Goal: Task Accomplishment & Management: Complete application form

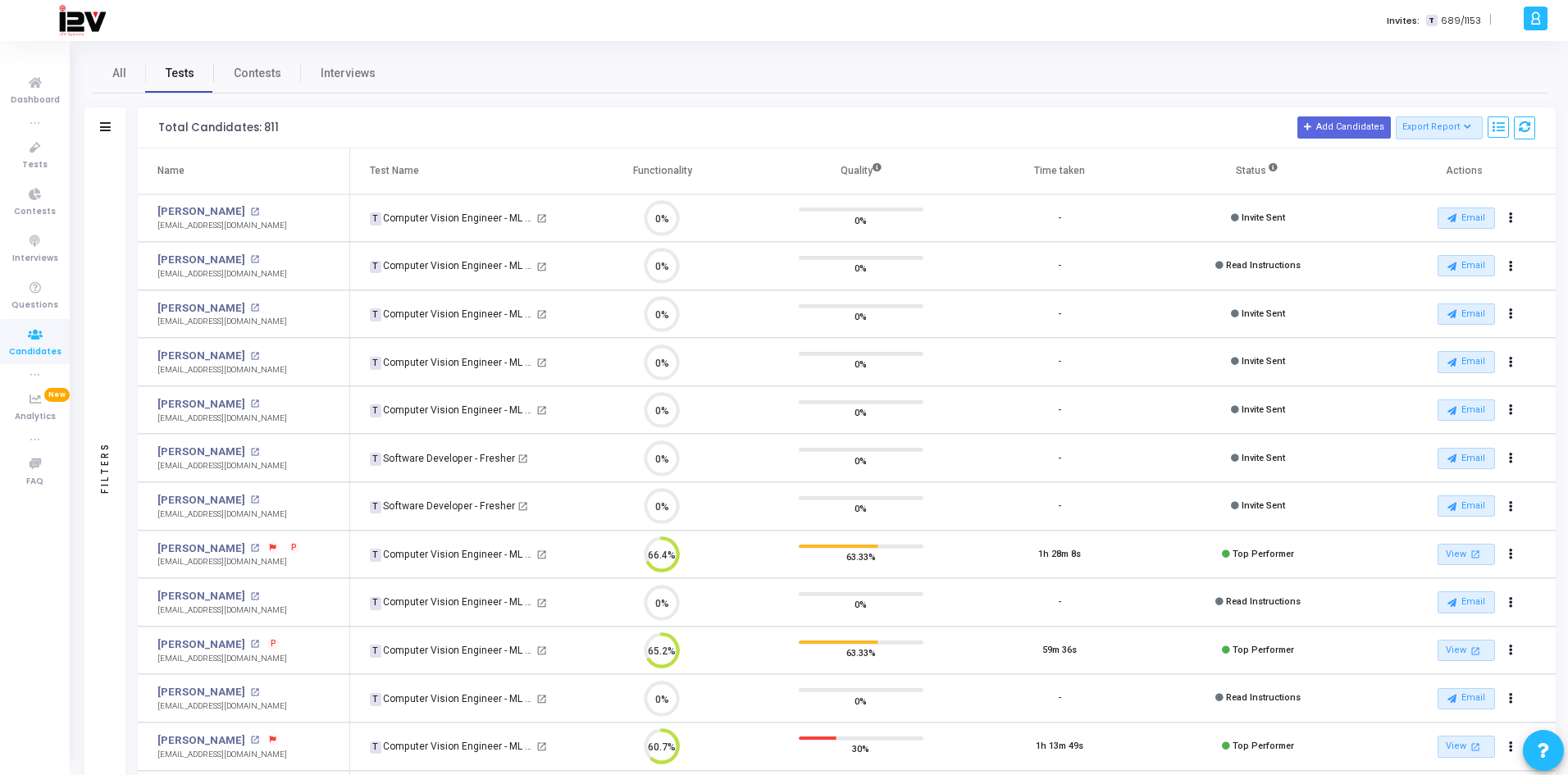
scroll to position [7, 7]
click at [35, 158] on span "Tests" at bounding box center [35, 164] width 25 height 14
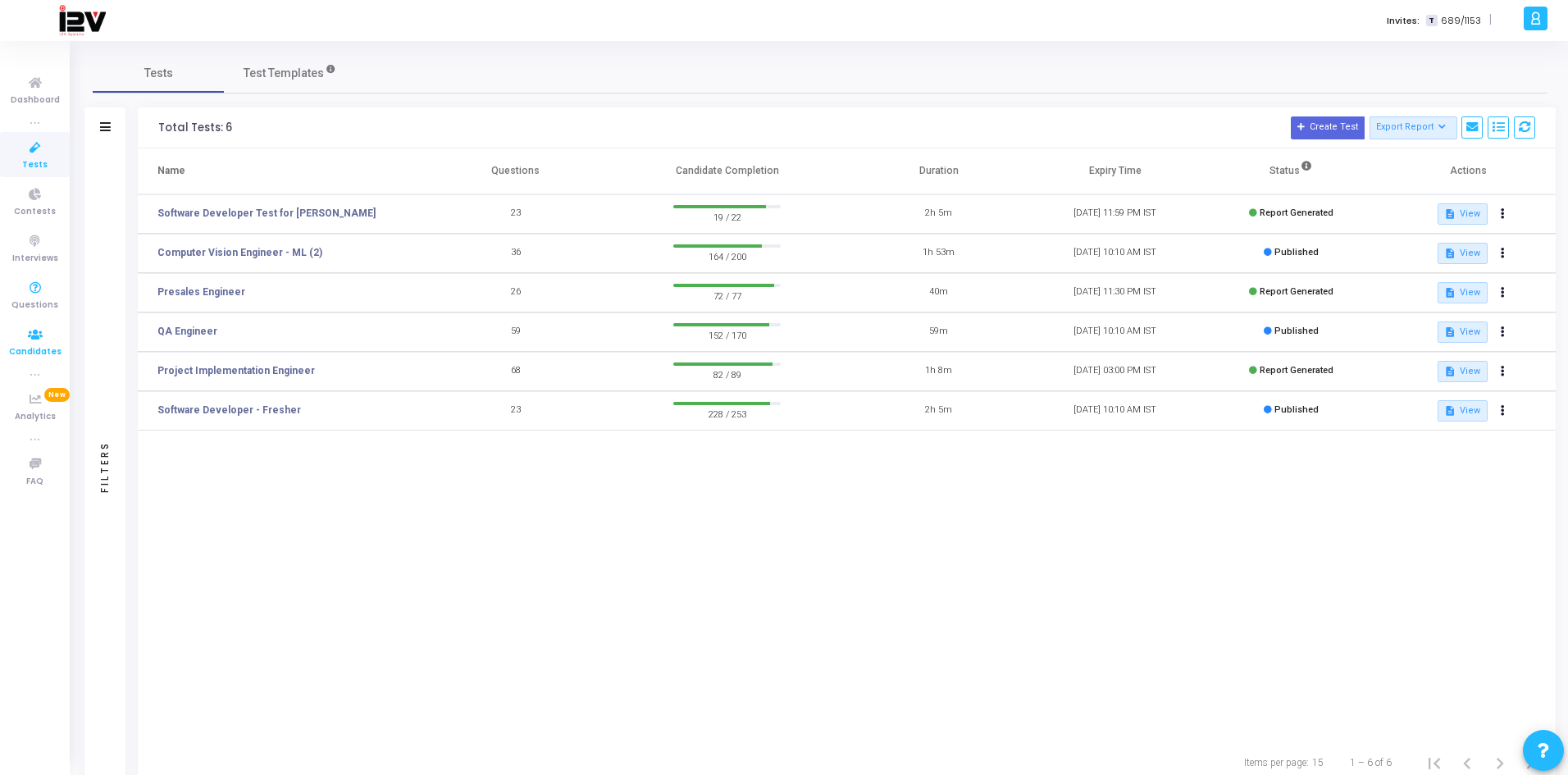
click at [36, 345] on span "Candidates" at bounding box center [35, 352] width 53 height 14
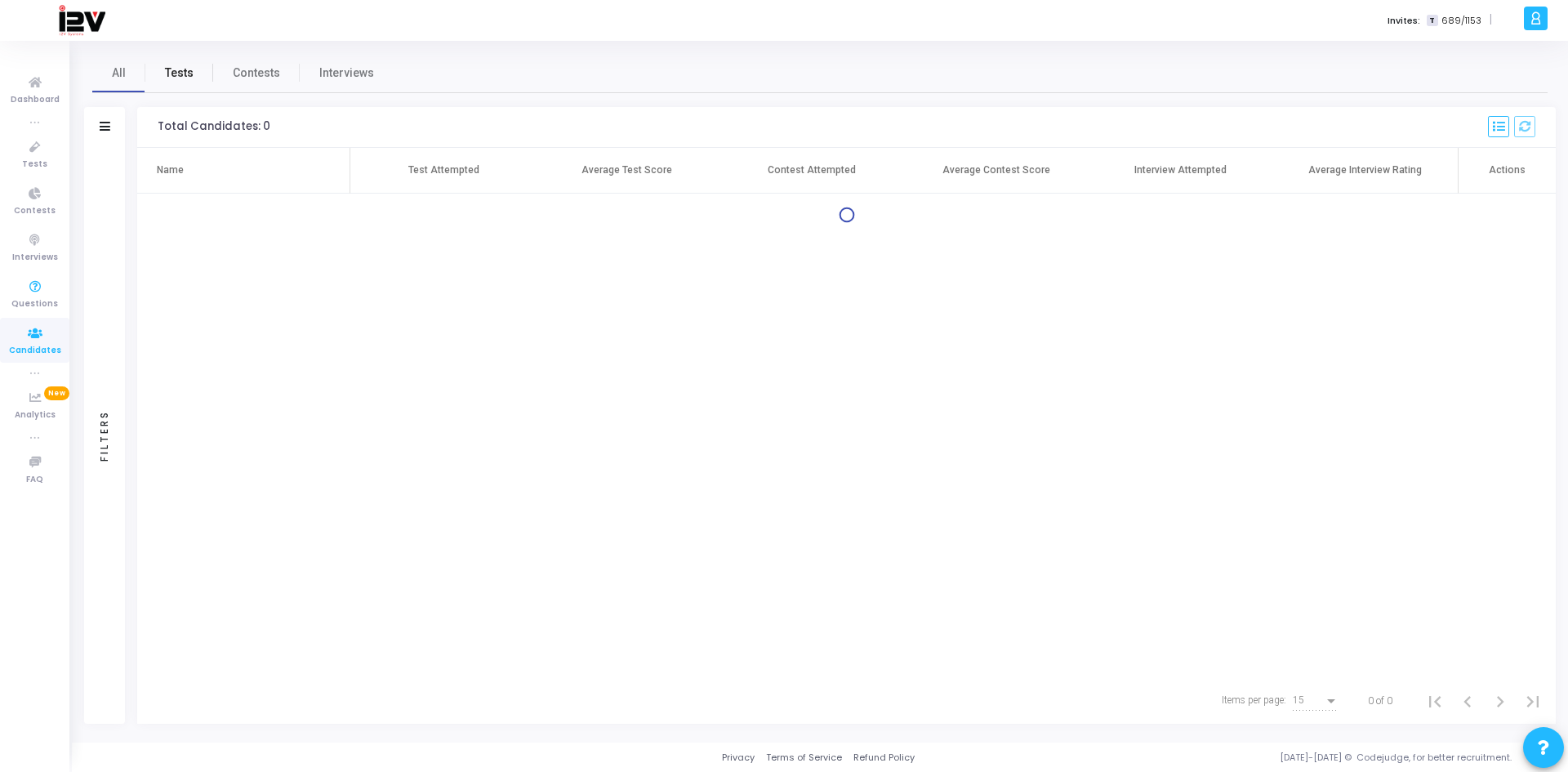
click at [176, 72] on span "Tests" at bounding box center [179, 72] width 29 height 17
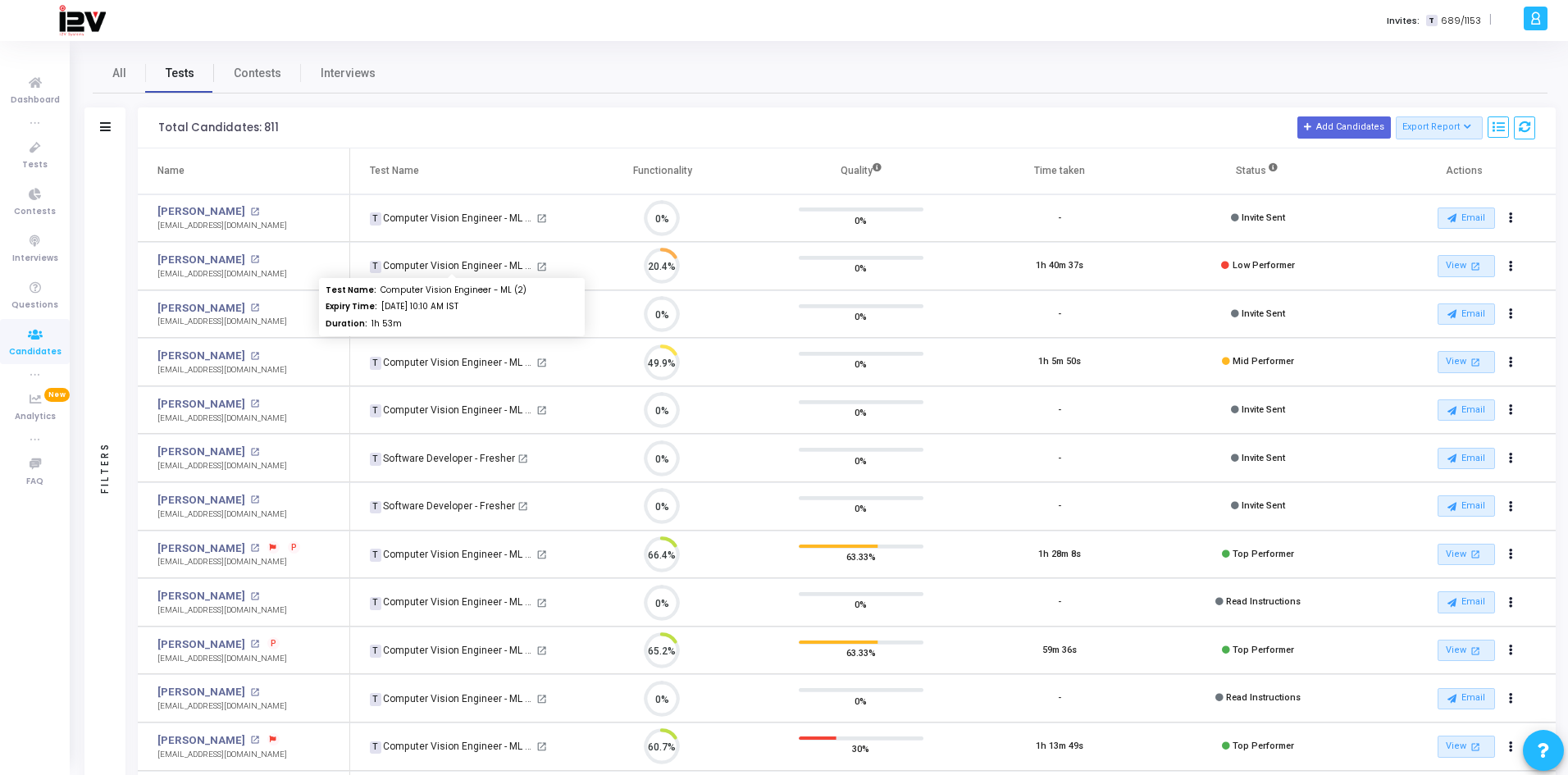
scroll to position [35, 42]
click at [44, 148] on icon at bounding box center [35, 148] width 35 height 21
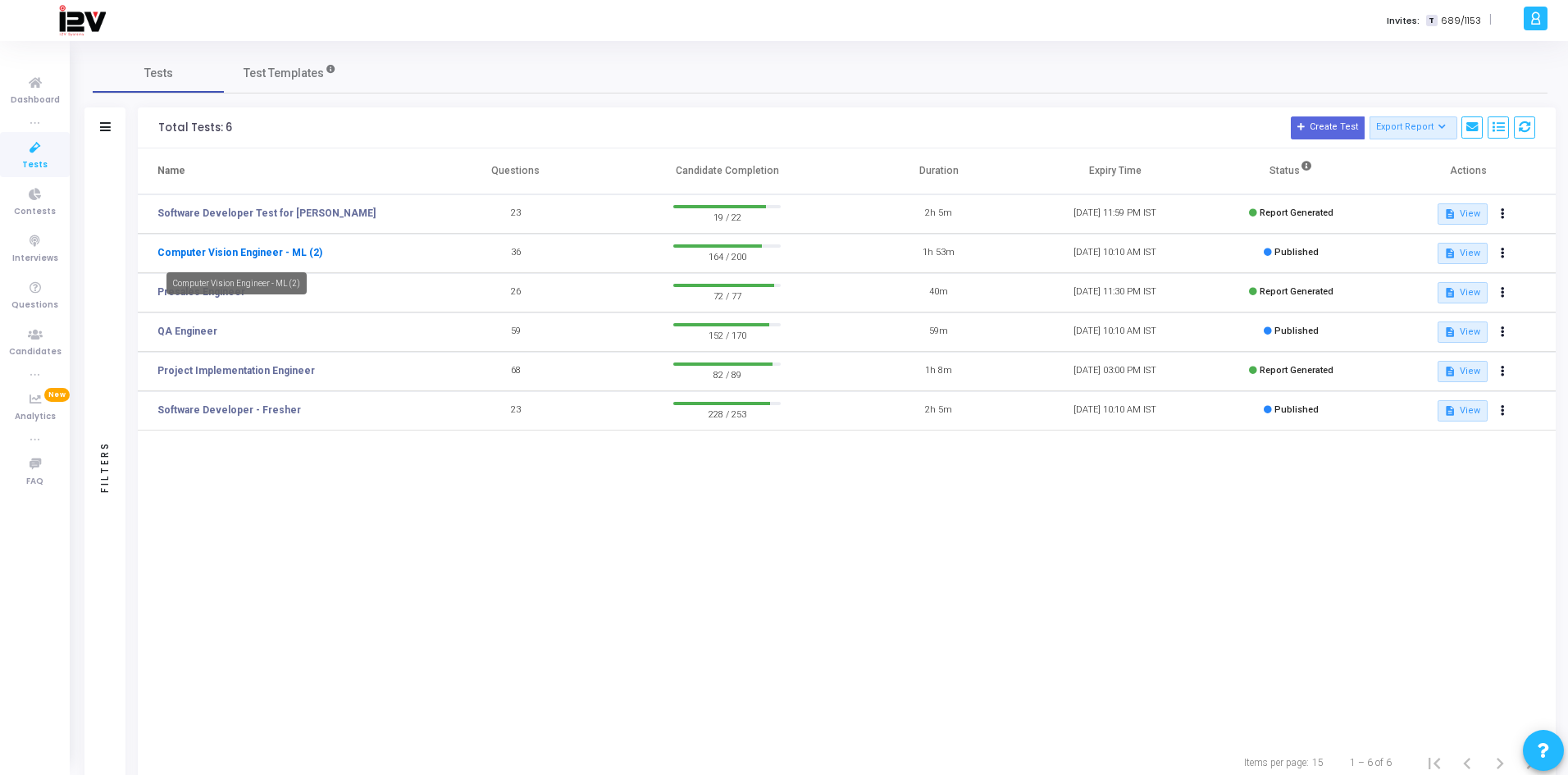
click at [235, 250] on link "Computer Vision Engineer - ML (2)" at bounding box center [239, 253] width 164 height 15
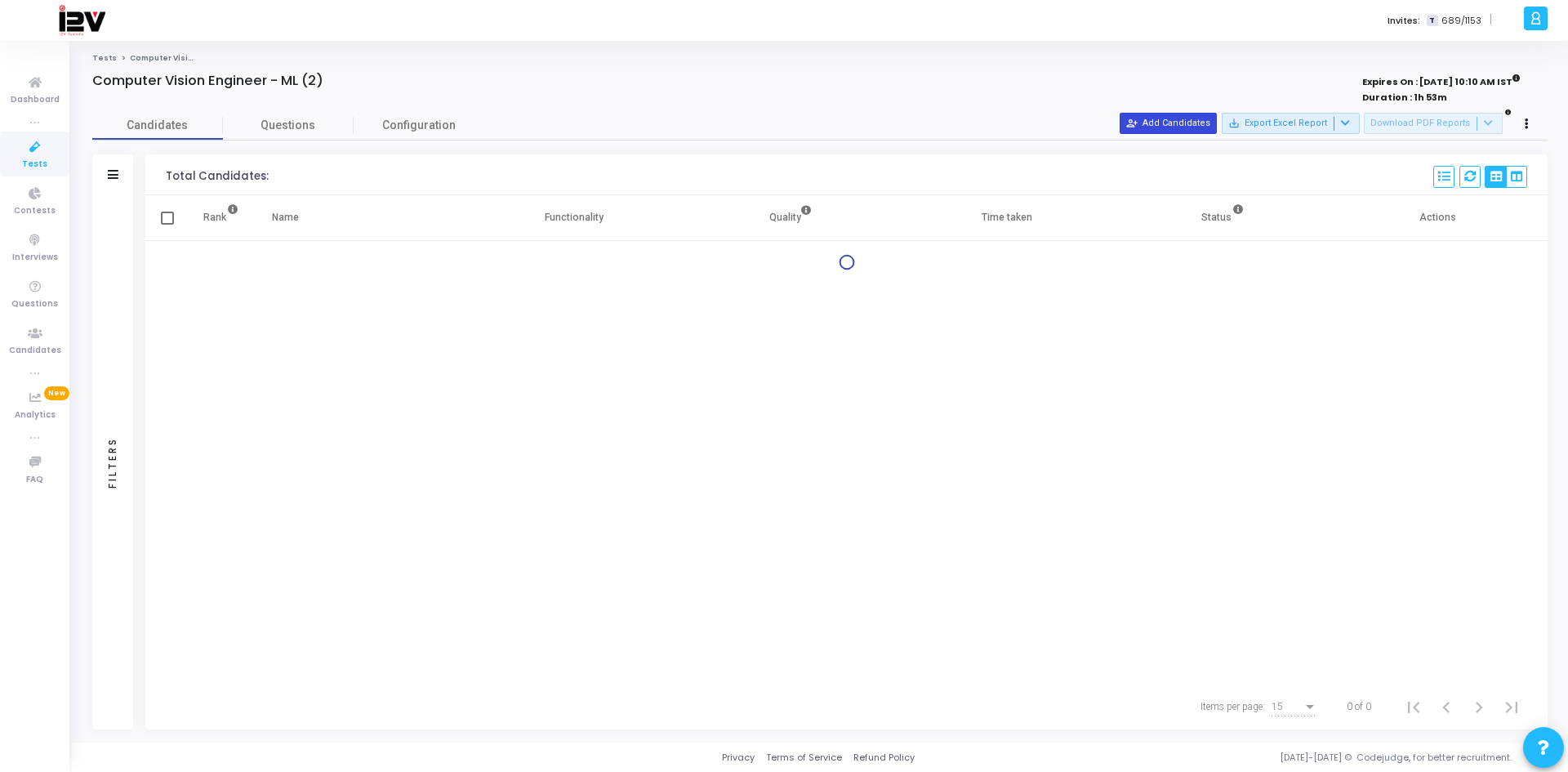
click at [1111, 125] on button "person_add_alt Add Candidates" at bounding box center [1167, 123] width 97 height 21
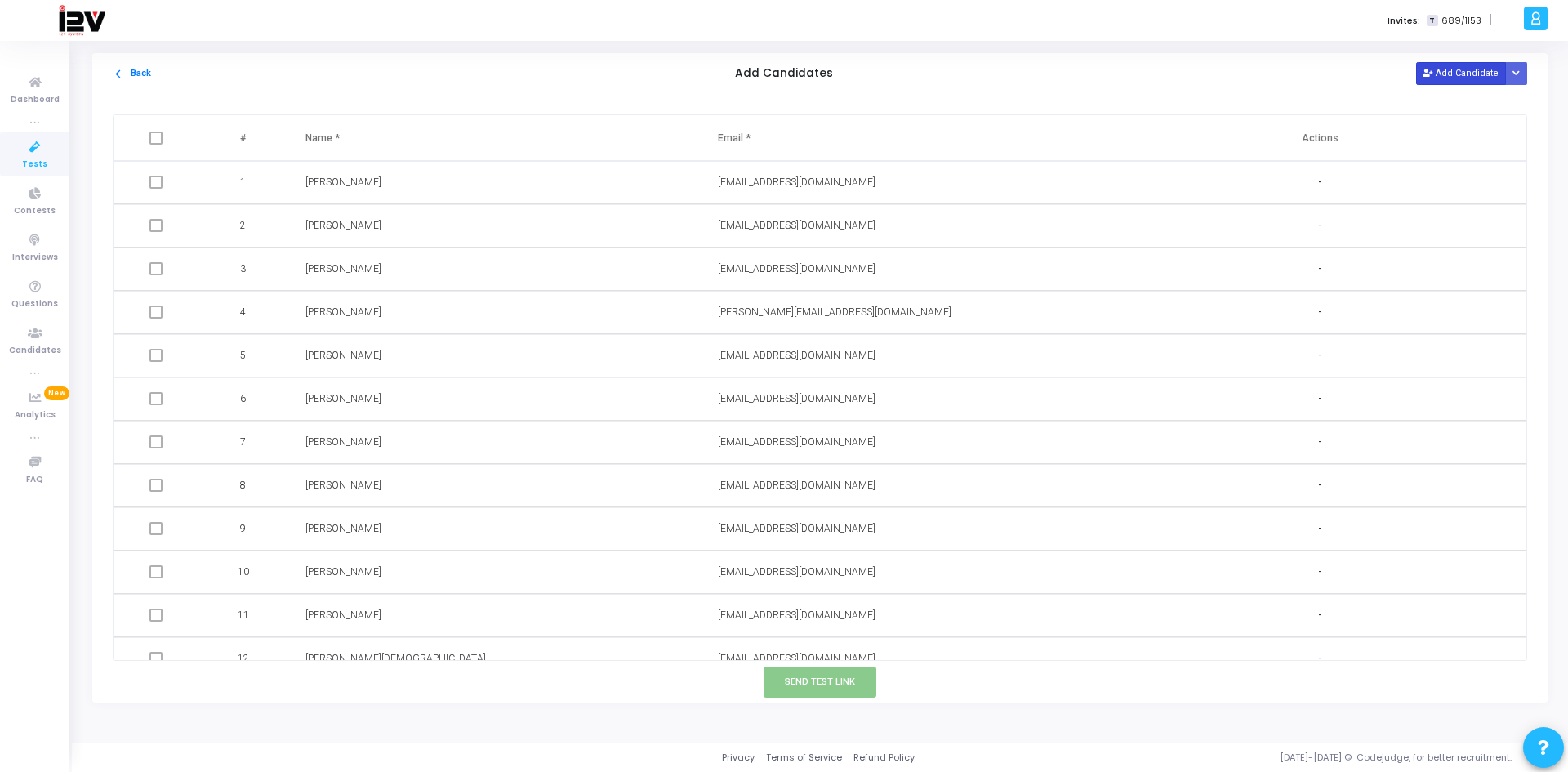
click at [1111, 70] on button "Add Candidate" at bounding box center [1460, 73] width 90 height 22
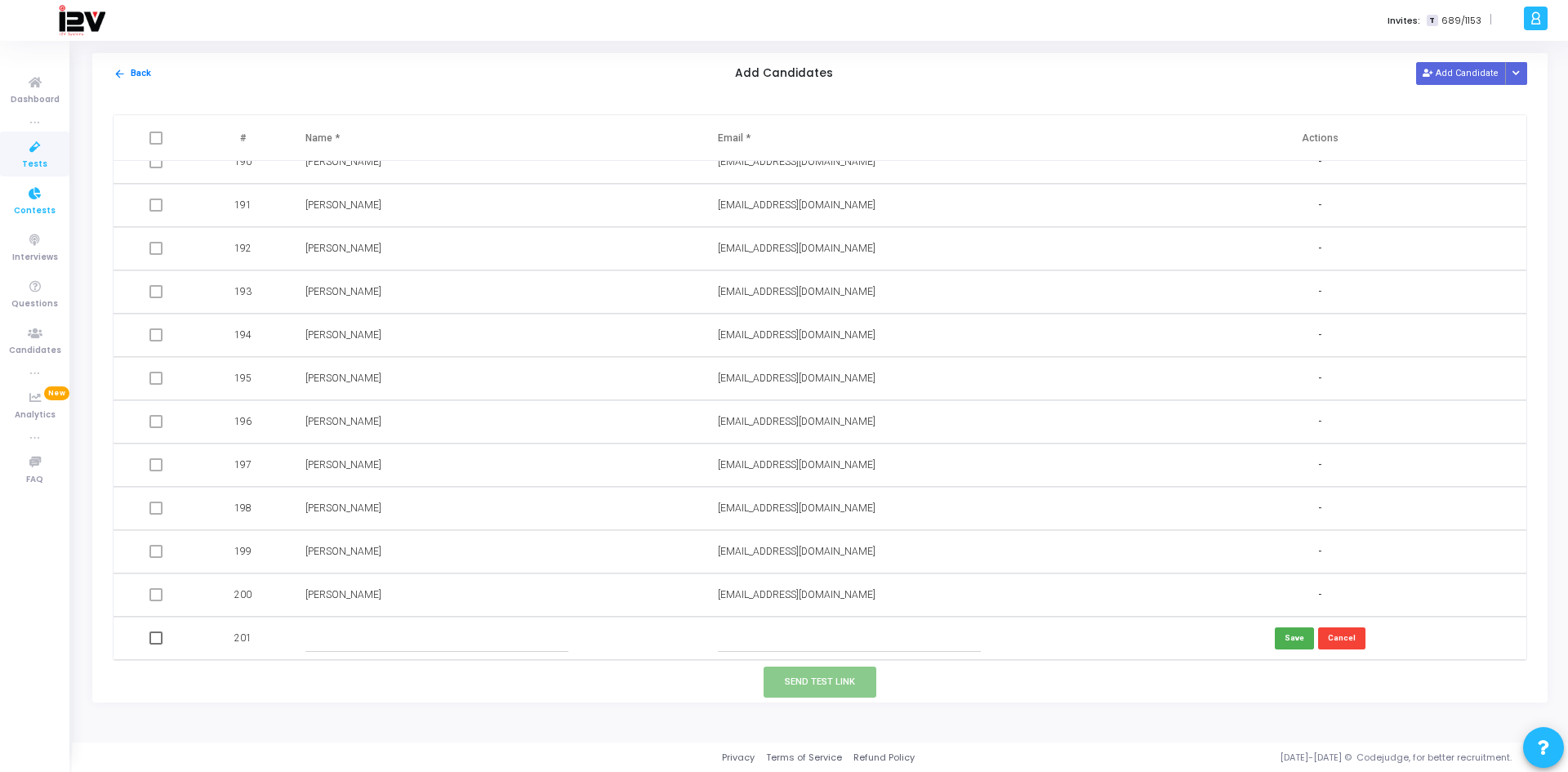
click at [1, 197] on link "Contests" at bounding box center [34, 201] width 70 height 45
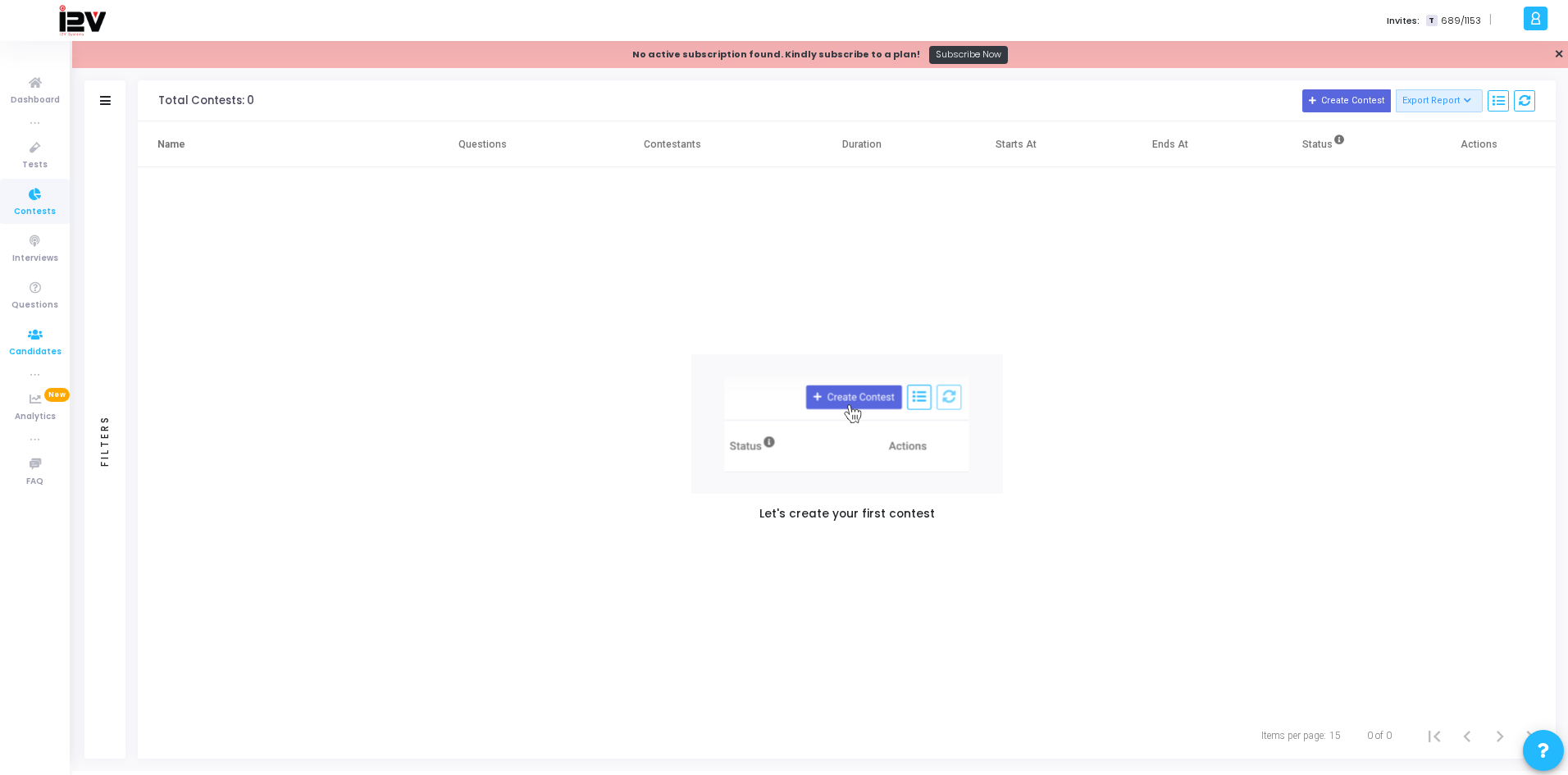
click at [32, 335] on icon at bounding box center [35, 334] width 35 height 21
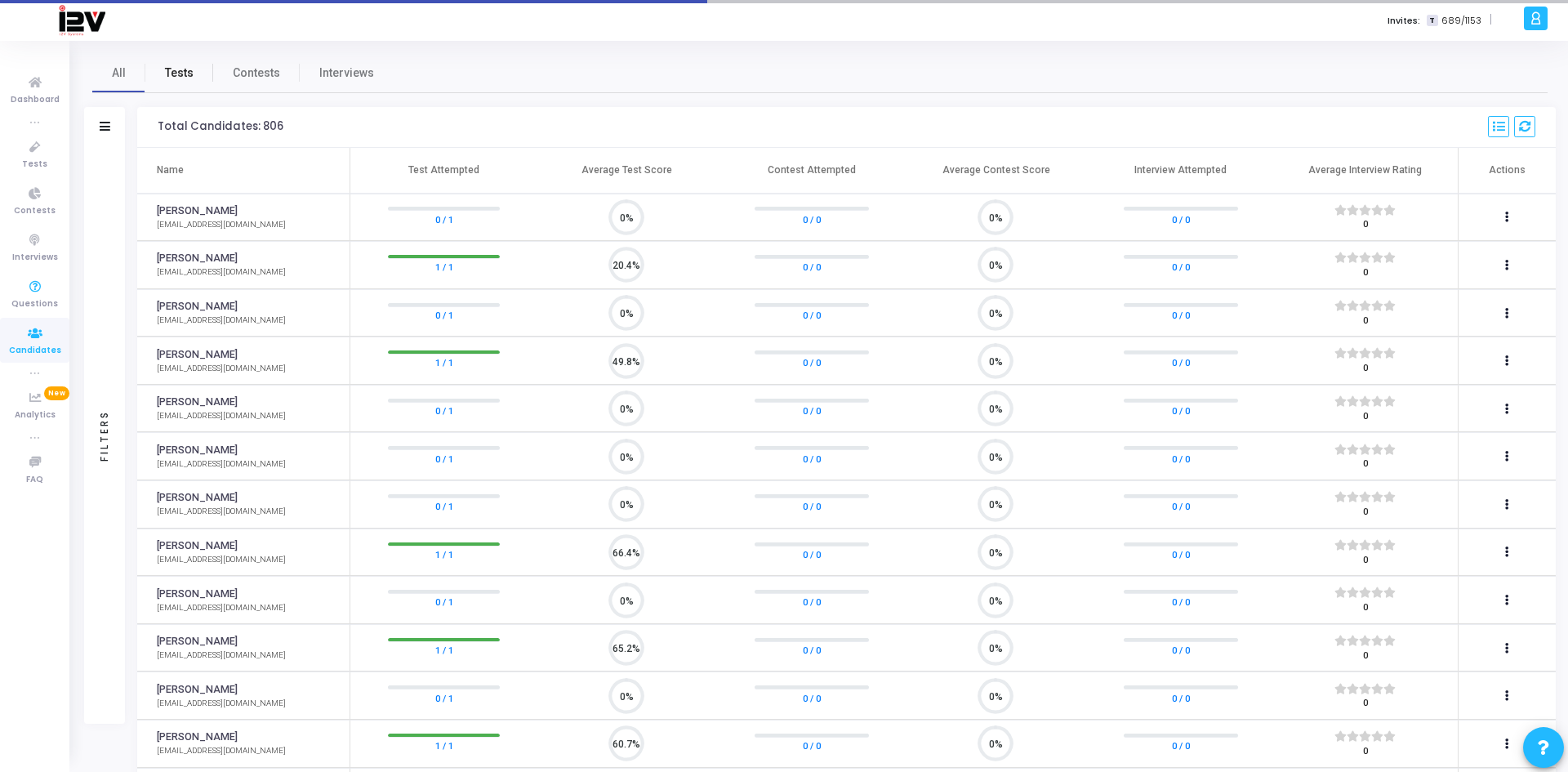
click at [172, 62] on link "Tests" at bounding box center [179, 72] width 68 height 39
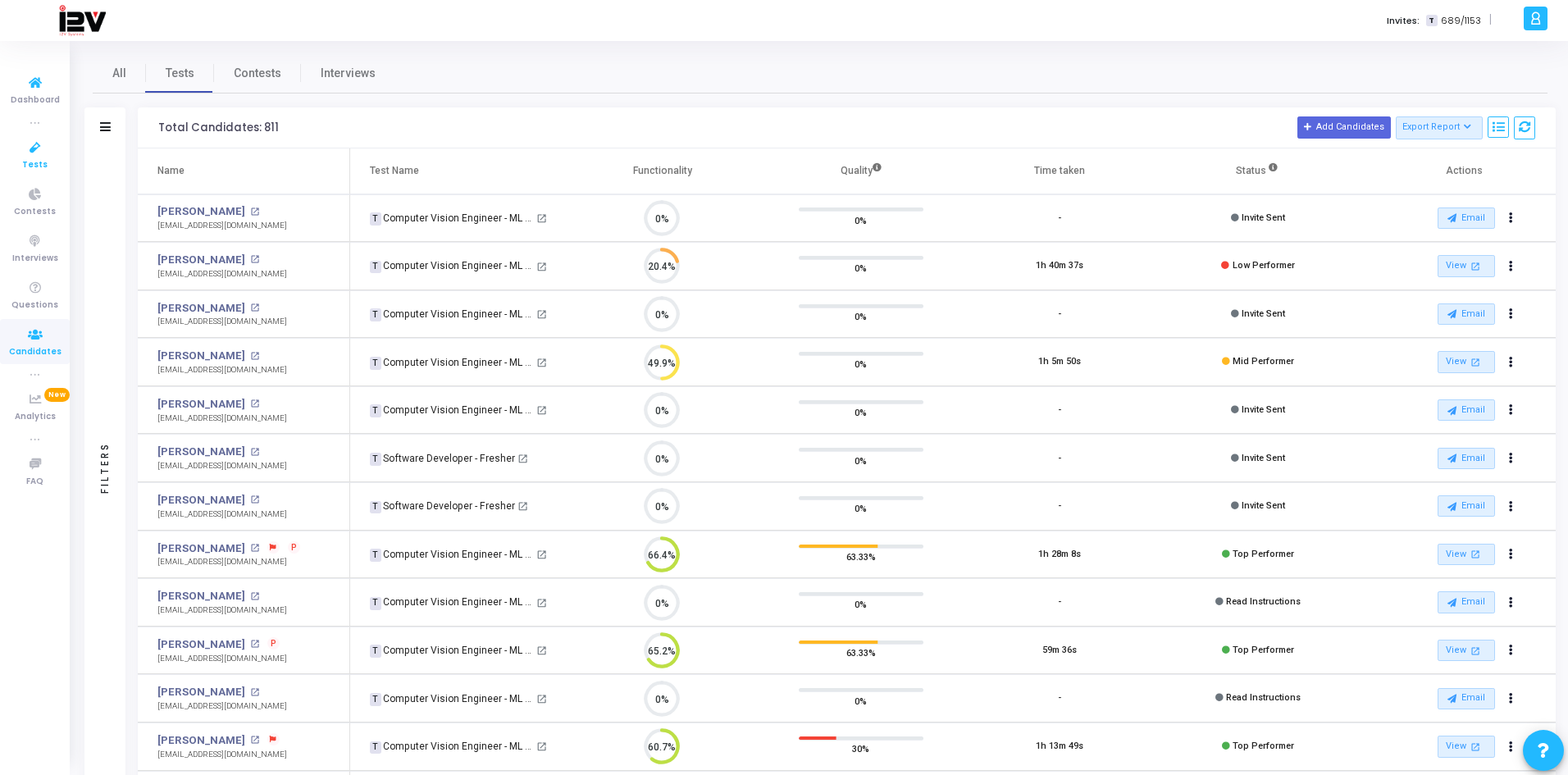
click at [29, 139] on icon at bounding box center [35, 148] width 35 height 21
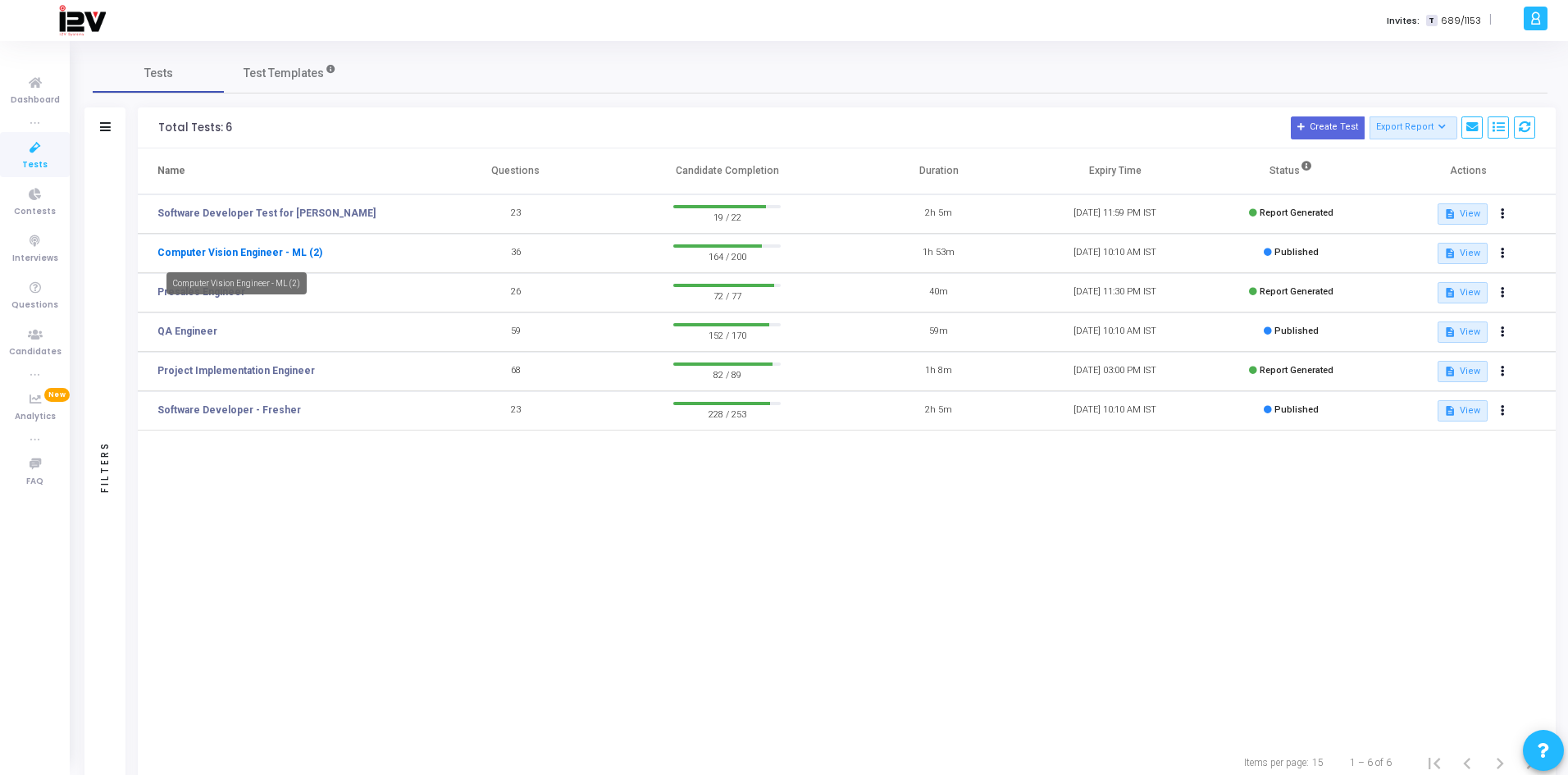
click at [282, 248] on link "Computer Vision Engineer - ML (2)" at bounding box center [239, 253] width 164 height 15
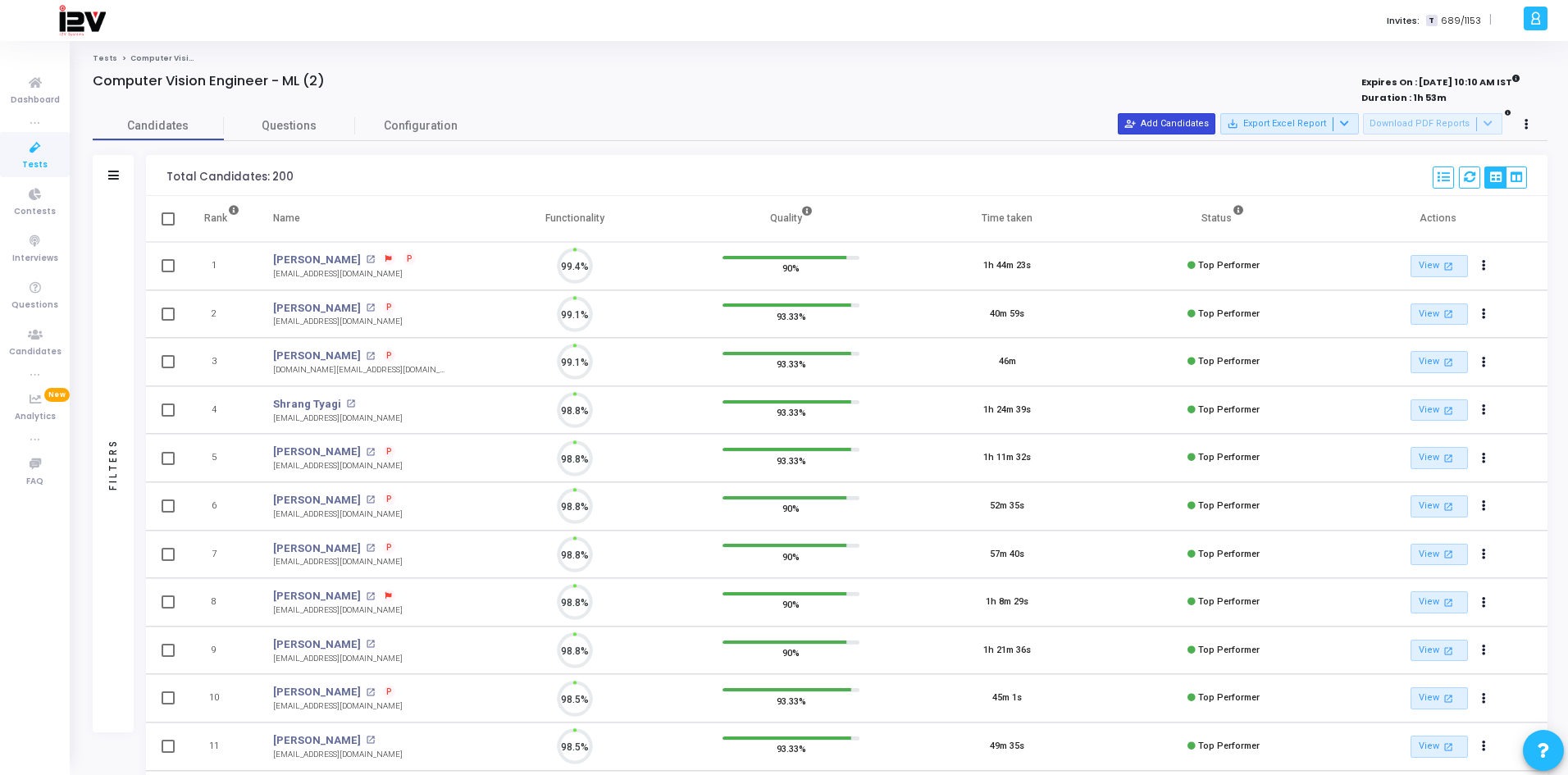
click at [1116, 123] on button "person_add_alt Add Candidates" at bounding box center [1166, 124] width 97 height 21
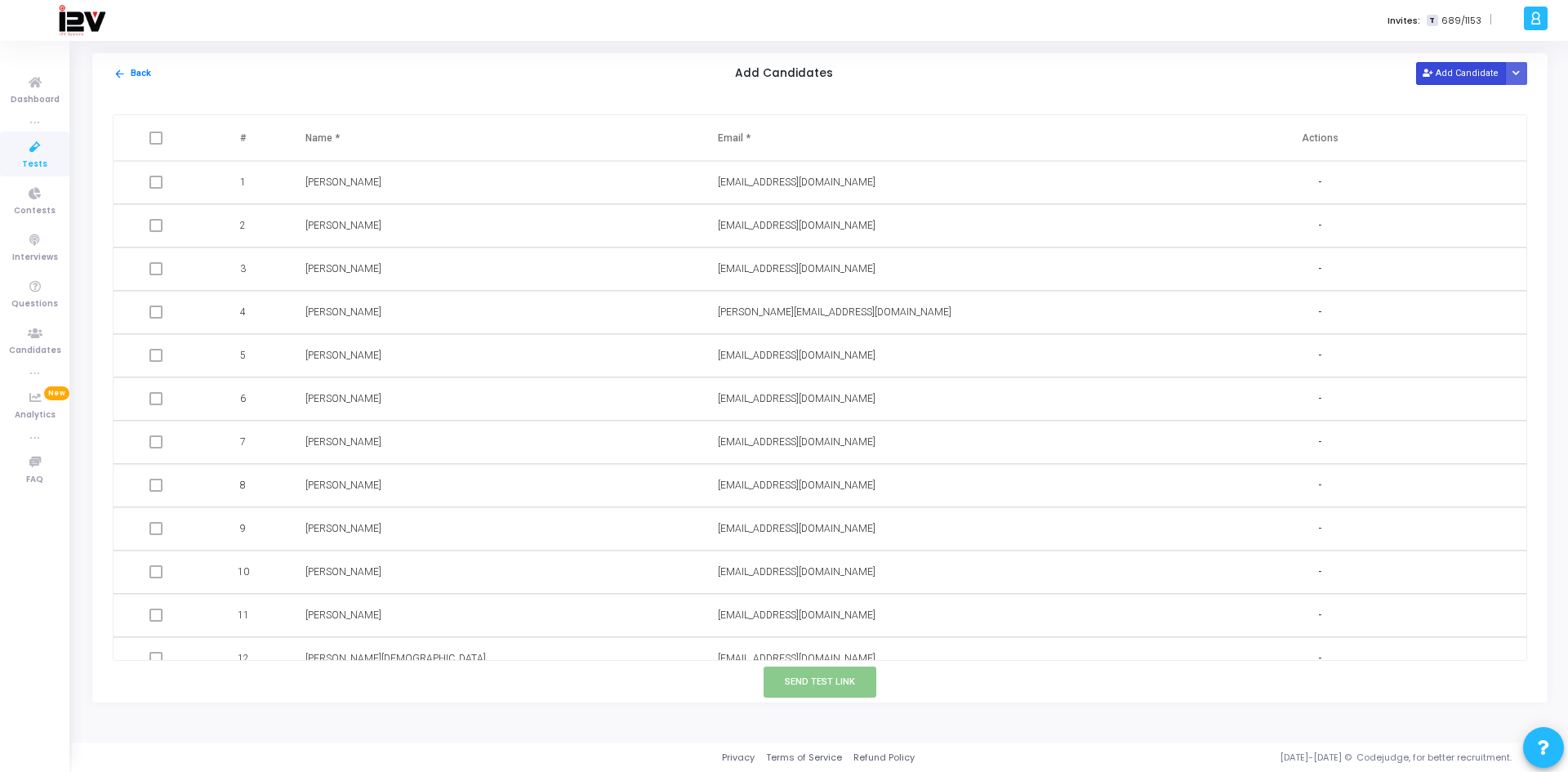
click at [1111, 71] on button "Add Candidate" at bounding box center [1460, 73] width 90 height 22
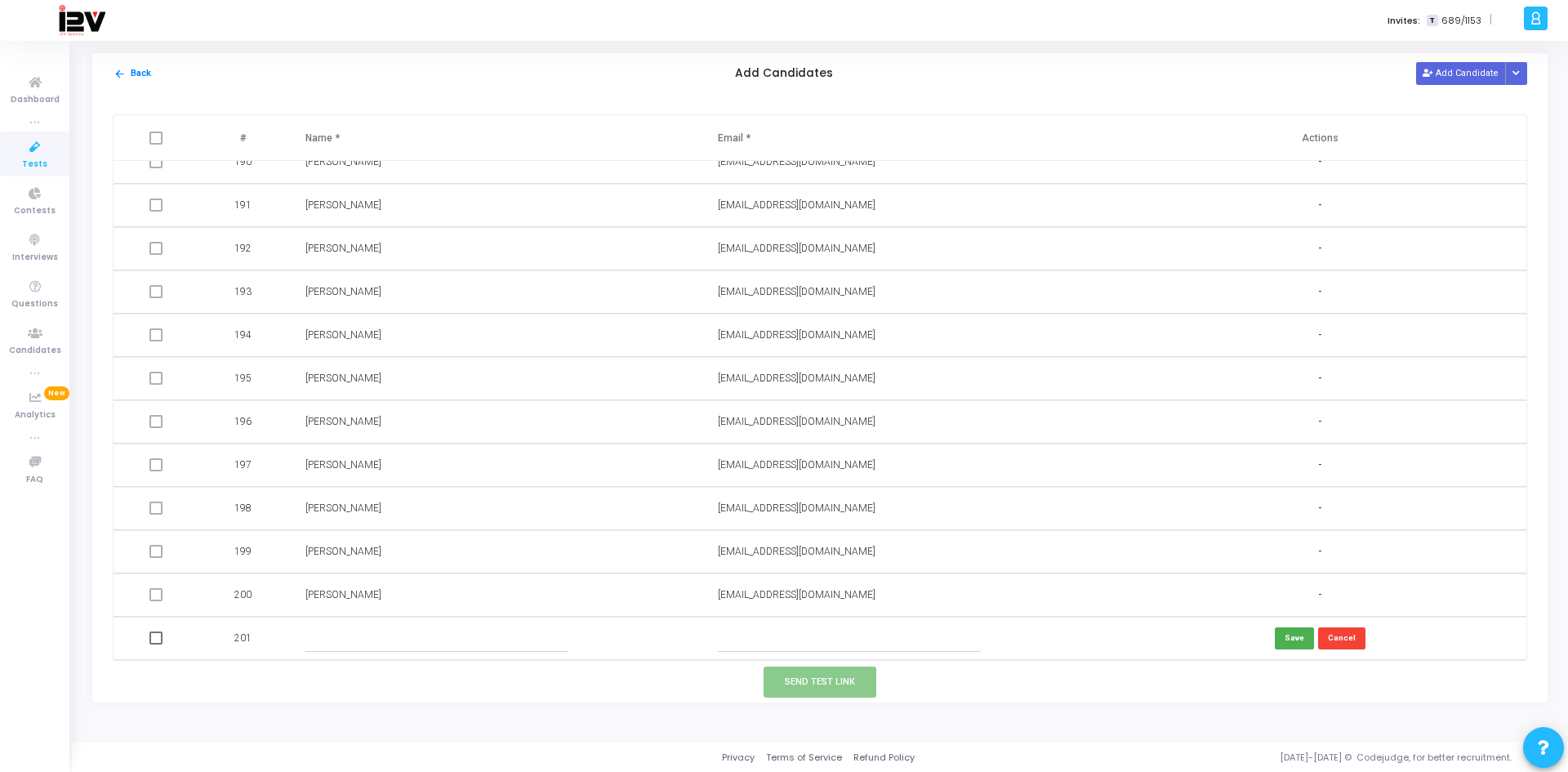
paste input "[EMAIL_ADDRESS][DOMAIN_NAME]"
type input "[EMAIL_ADDRESS][DOMAIN_NAME]"
click at [396, 558] on input "text" at bounding box center [438, 638] width 264 height 27
type input "[PERSON_NAME]"
click at [1111, 558] on button "Save" at bounding box center [1294, 638] width 39 height 22
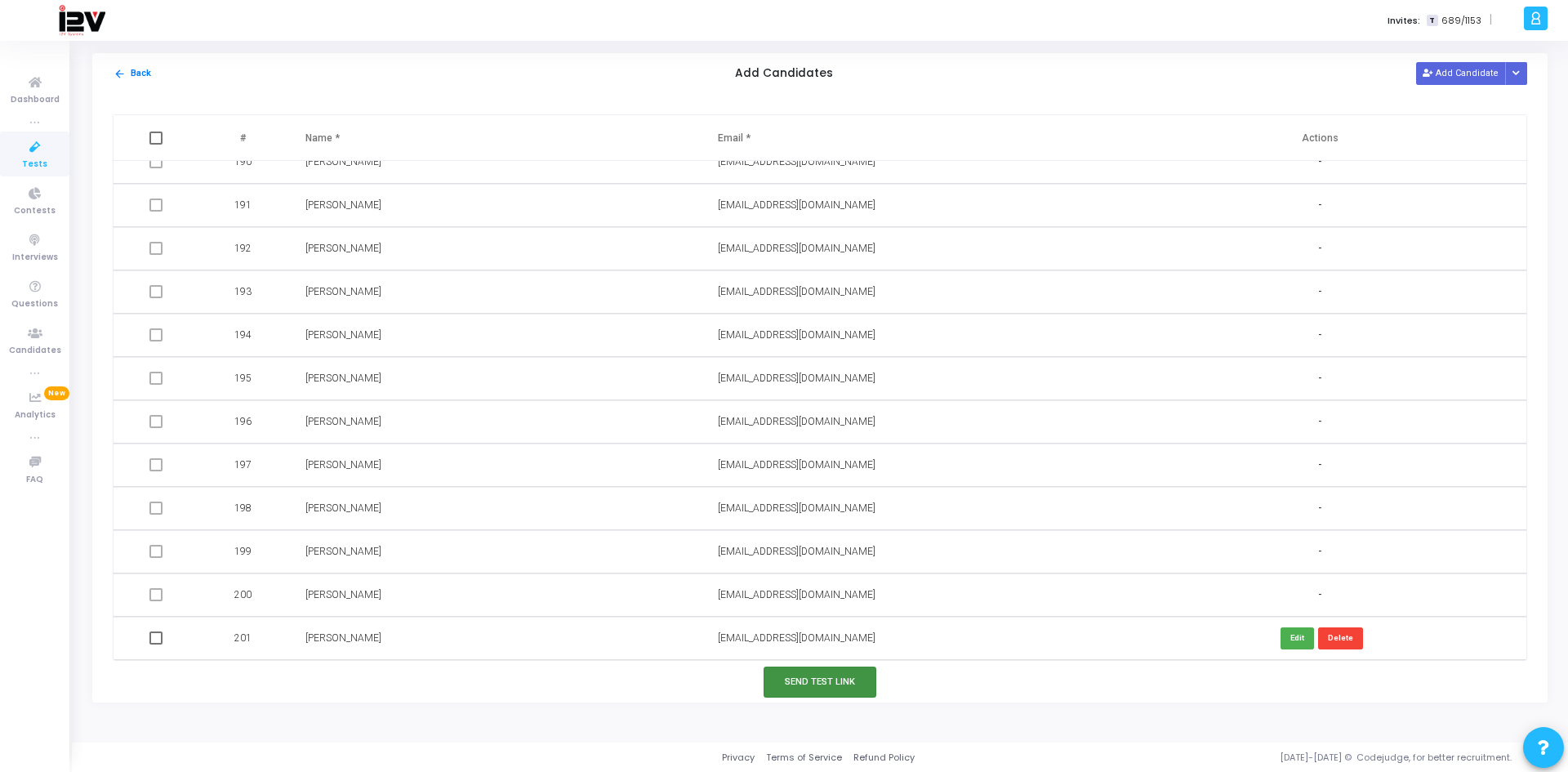
click at [843, 558] on button "Send Test Link" at bounding box center [820, 681] width 113 height 30
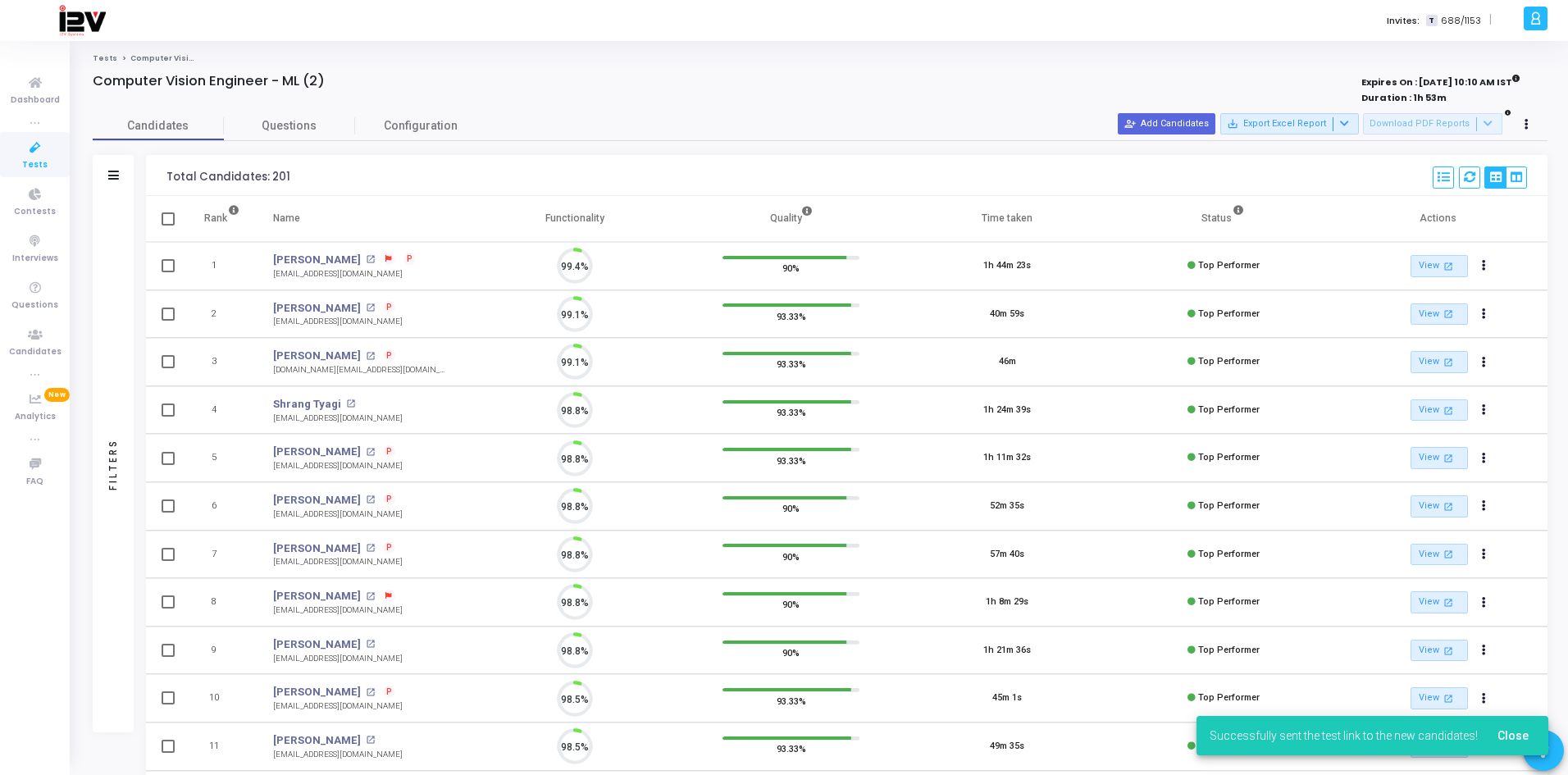
scroll to position [35, 42]
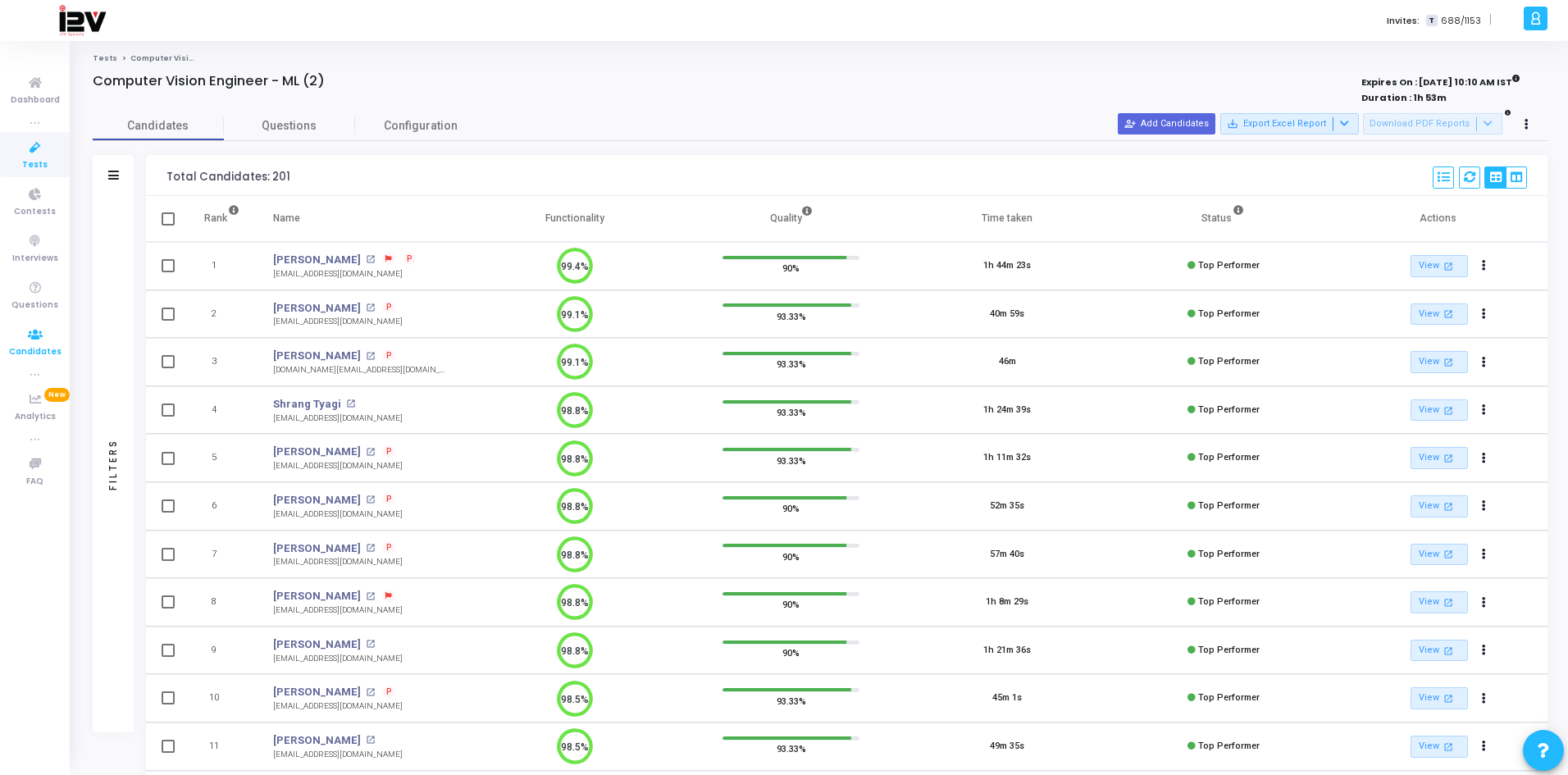
click at [48, 346] on span "Candidates" at bounding box center [35, 352] width 53 height 14
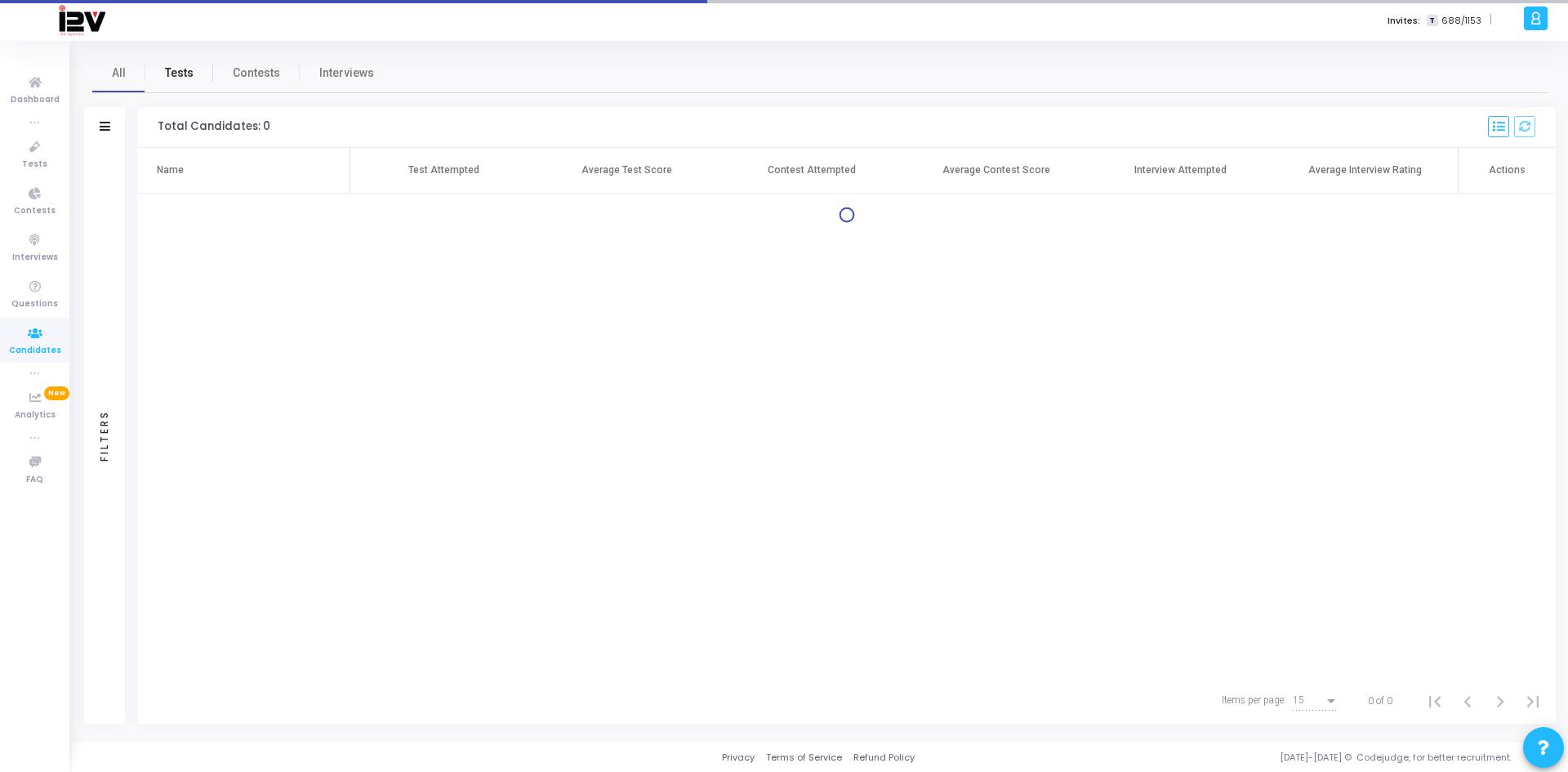
click at [188, 62] on link "Tests" at bounding box center [179, 72] width 68 height 39
